Goal: Check status: Check status

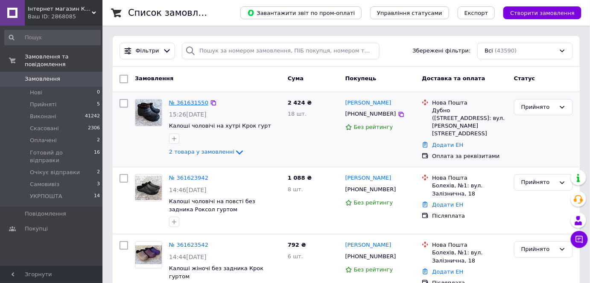
click at [190, 100] on link "№ 361631550" at bounding box center [188, 102] width 39 height 6
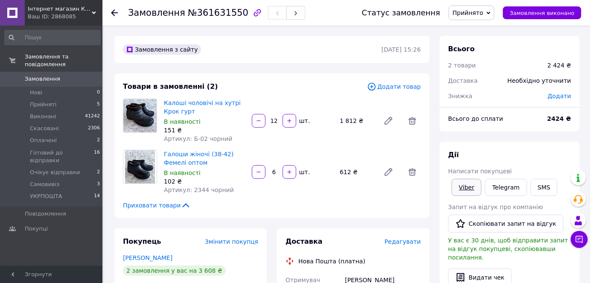
click at [467, 188] on link "Viber" at bounding box center [467, 187] width 30 height 17
click at [60, 64] on link "Замовлення та повідомлення" at bounding box center [52, 61] width 105 height 22
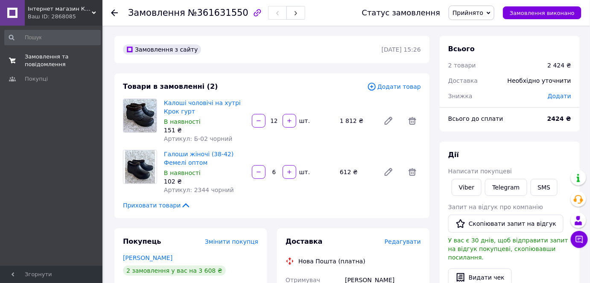
click at [54, 64] on span "Замовлення та повідомлення" at bounding box center [52, 60] width 54 height 15
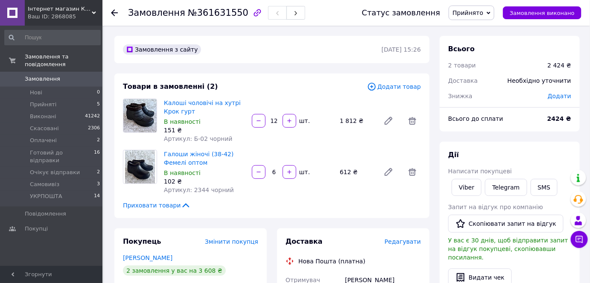
click at [64, 75] on span "Замовлення" at bounding box center [52, 79] width 54 height 8
